Goal: Use online tool/utility: Utilize a website feature to perform a specific function

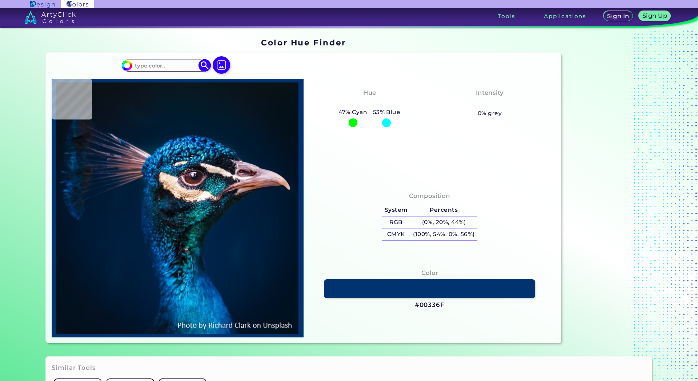
click at [180, 64] on input at bounding box center [166, 66] width 68 height 10
paste input "#2A4C34"
type input "#2A4C34"
click at [219, 62] on img at bounding box center [221, 65] width 21 height 21
click at [0, 0] on input "file" at bounding box center [0, 0] width 0 height 0
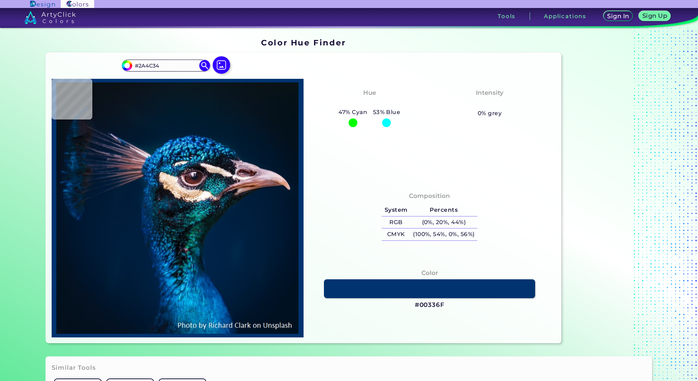
type input "#03111c"
type input "#03111C"
type input "#03111a"
type input "#03111A"
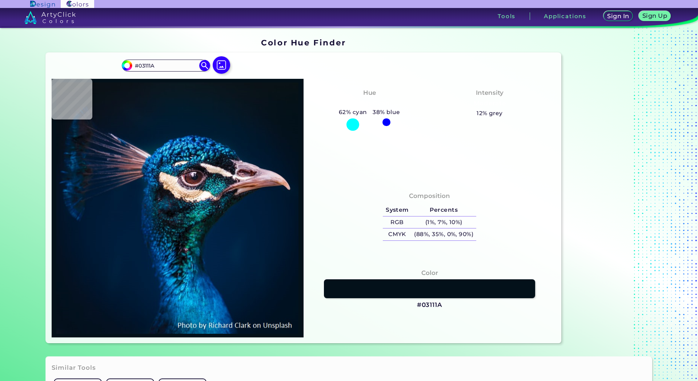
type input "#041119"
type input "#061117"
type input "#051218"
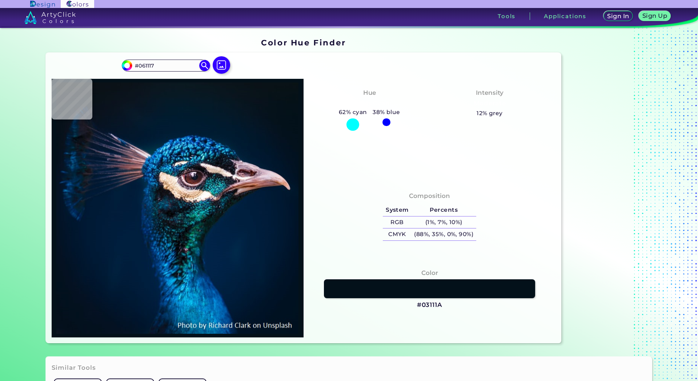
type input "#051218"
type input "#071218"
type input "#091219"
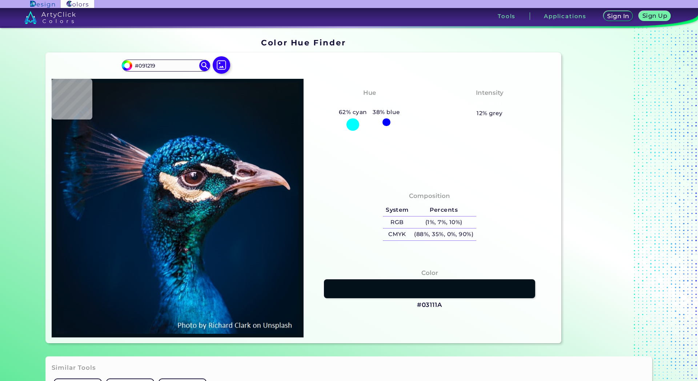
type input "#0a1117"
type input "#0A1117"
type input "#091217"
type input "#0b1218"
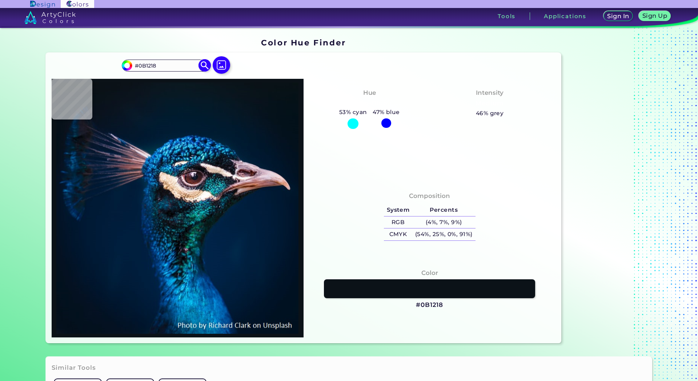
drag, startPoint x: 175, startPoint y: 65, endPoint x: 121, endPoint y: 67, distance: 53.8
click at [122, 67] on div "#0b1218 #0B1218 Acadia ◉ Acid Green ◉ Aero Blue ◉ Alabaster ◉ Albescent White ◉…" at bounding box center [166, 66] width 88 height 12
paste input "2A4C34"
type input "#2A4C34"
click at [203, 65] on img at bounding box center [205, 65] width 13 height 13
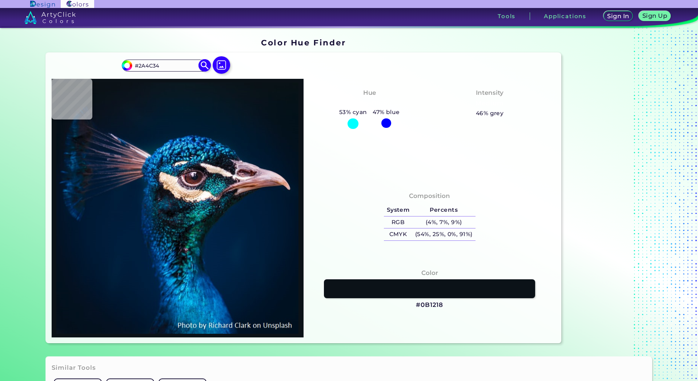
type input "#2a4c34"
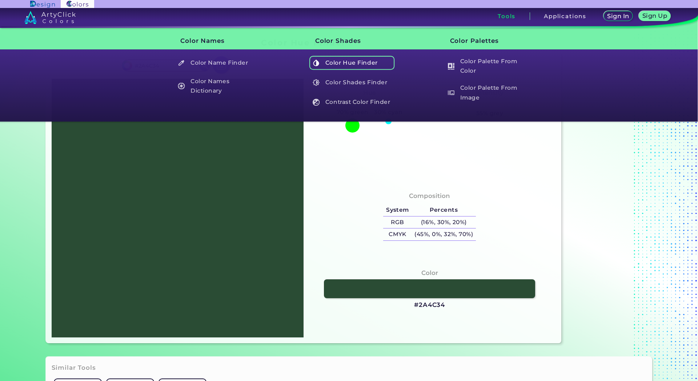
click at [340, 65] on h5 "Color Hue Finder" at bounding box center [351, 63] width 85 height 14
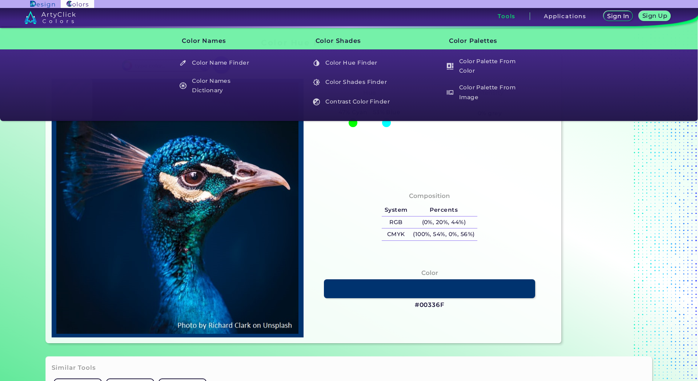
click at [510, 19] on h3 "Tools" at bounding box center [507, 15] width 18 height 5
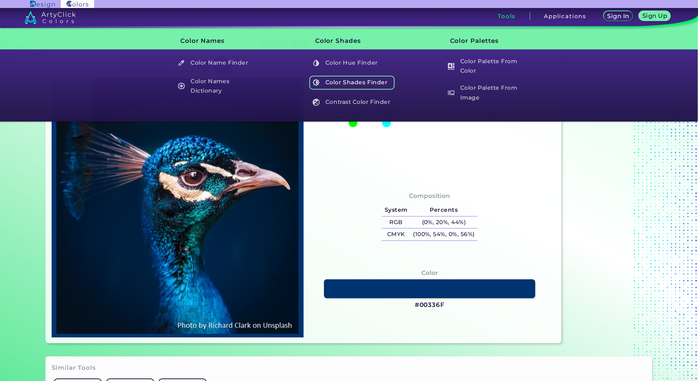
click at [373, 80] on h5 "Color Shades Finder" at bounding box center [351, 83] width 85 height 14
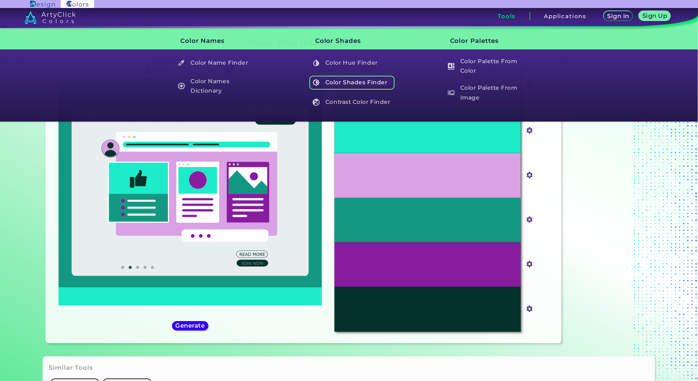
click at [361, 83] on h5 "Color Shades Finder" at bounding box center [351, 83] width 85 height 14
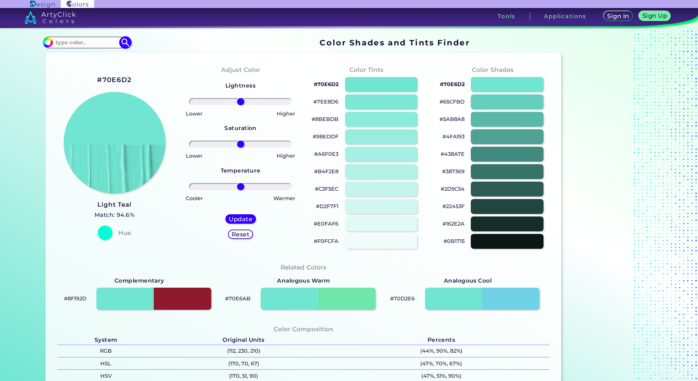
click at [91, 47] on input at bounding box center [87, 42] width 68 height 10
paste input "#4C2A42"
type input "#4C2A42"
click at [121, 39] on img at bounding box center [125, 42] width 13 height 13
type input "#4c2a42"
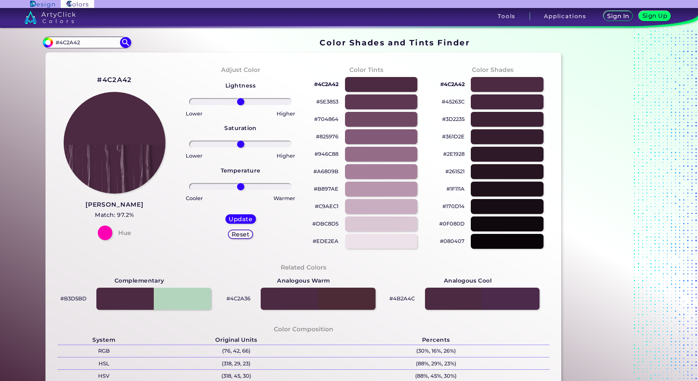
click at [645, 16] on h5 "Sign Up" at bounding box center [655, 15] width 23 height 5
